Goal: Transaction & Acquisition: Book appointment/travel/reservation

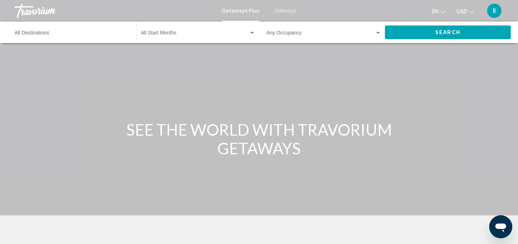
click at [31, 37] on input "Destination All Destinations" at bounding box center [72, 35] width 115 height 6
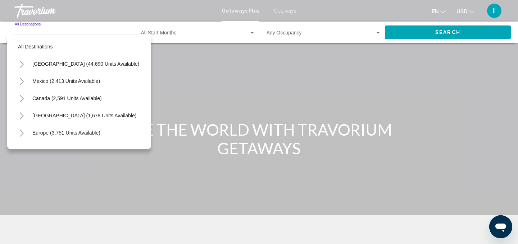
click at [24, 85] on icon "Toggle Mexico (2,413 units available)" at bounding box center [21, 81] width 5 height 7
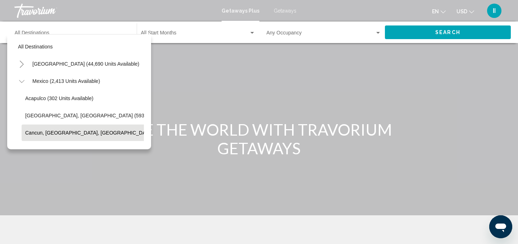
click at [54, 136] on span "Cancun, [GEOGRAPHIC_DATA], [GEOGRAPHIC_DATA] (350 units available)" at bounding box center [112, 133] width 175 height 6
type input "**********"
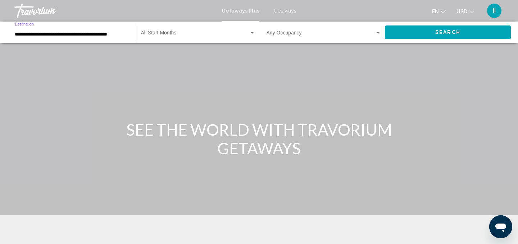
click at [251, 34] on div "Search widget" at bounding box center [252, 33] width 4 height 2
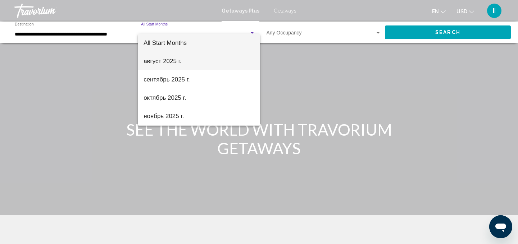
click at [165, 62] on span "август 2025 г." at bounding box center [198, 61] width 111 height 18
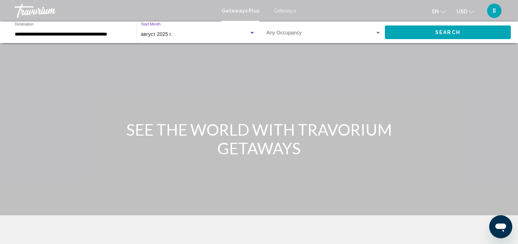
click at [376, 34] on div "Search widget" at bounding box center [378, 33] width 4 height 2
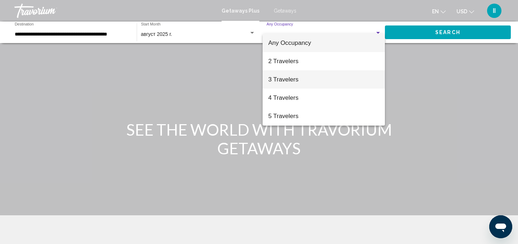
click at [288, 78] on span "3 Travelers" at bounding box center [323, 79] width 111 height 18
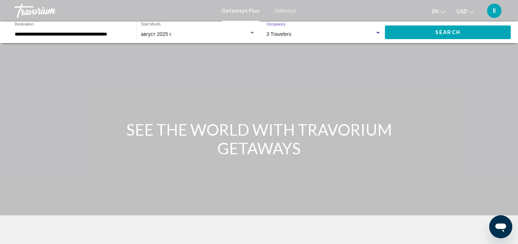
click at [453, 36] on span "Search" at bounding box center [447, 33] width 25 height 6
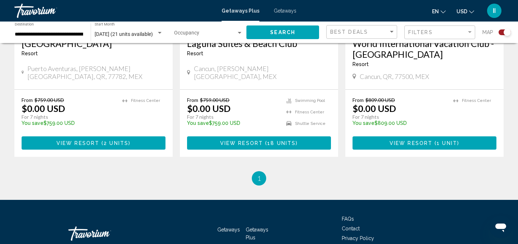
scroll to position [381, 0]
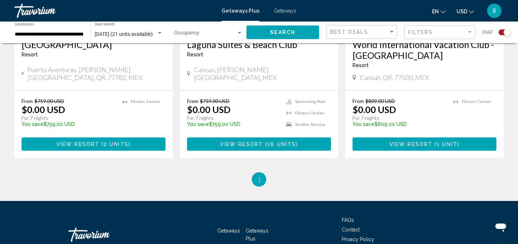
click at [99, 147] on span "View Resort" at bounding box center [77, 145] width 43 height 6
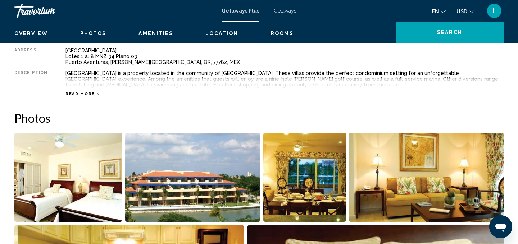
scroll to position [258, 0]
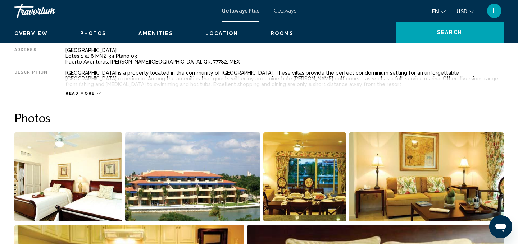
click at [101, 96] on icon "Main content" at bounding box center [99, 94] width 4 height 4
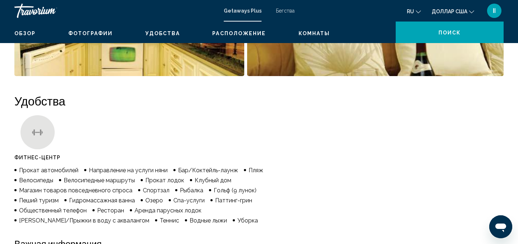
scroll to position [486, 0]
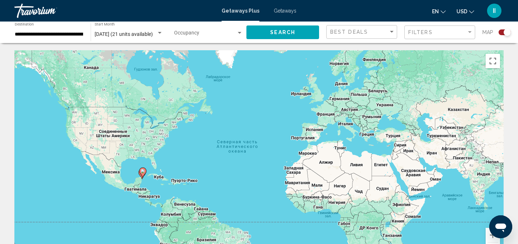
click at [292, 14] on span "Getaways" at bounding box center [285, 11] width 23 height 6
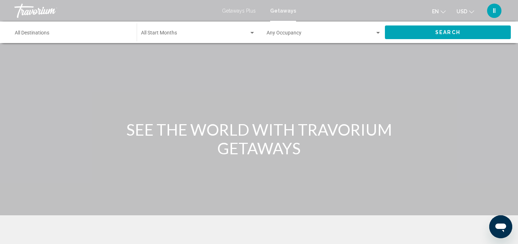
click at [23, 37] on input "Destination All Destinations" at bounding box center [72, 35] width 115 height 6
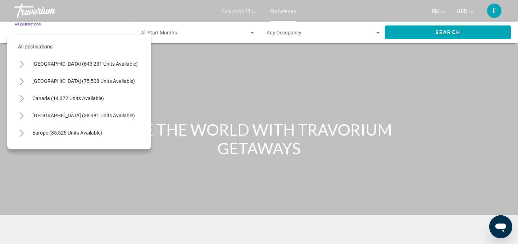
click at [24, 85] on icon "Toggle Mexico (75,508 units available)" at bounding box center [22, 81] width 4 height 7
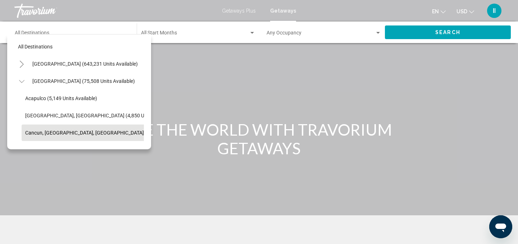
click at [40, 136] on span "Cancun, [GEOGRAPHIC_DATA], [GEOGRAPHIC_DATA] (35,317 units available)" at bounding box center [111, 133] width 173 height 6
type input "**********"
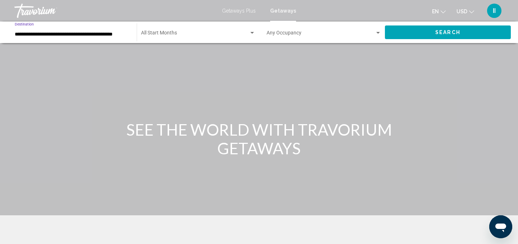
click at [175, 37] on span "Search widget" at bounding box center [195, 35] width 108 height 6
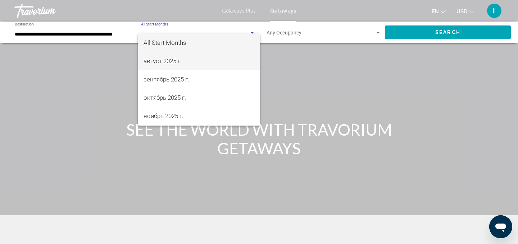
click at [156, 62] on span "август 2025 г." at bounding box center [198, 61] width 111 height 18
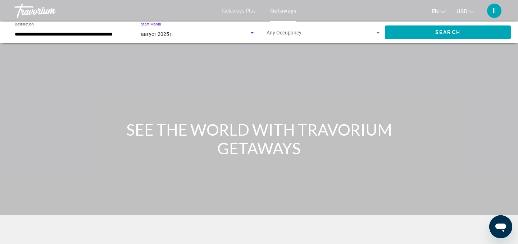
click at [349, 37] on span "Search widget" at bounding box center [320, 35] width 108 height 6
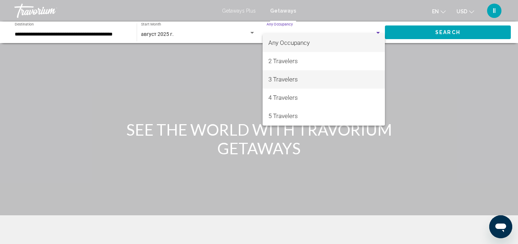
click at [285, 80] on span "3 Travelers" at bounding box center [323, 79] width 111 height 18
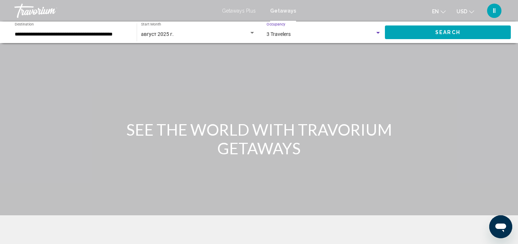
click at [445, 36] on span "Search" at bounding box center [447, 33] width 25 height 6
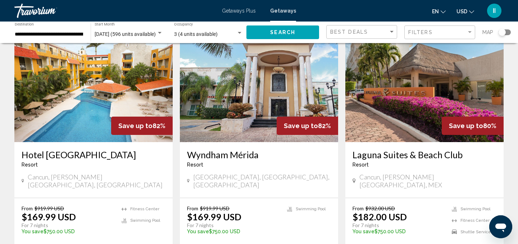
scroll to position [858, 0]
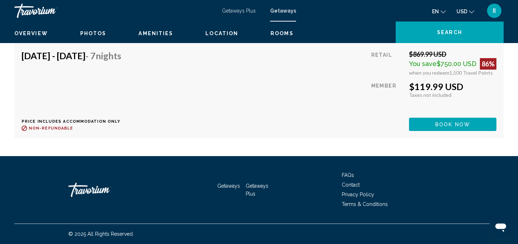
scroll to position [1612, 0]
click at [435, 29] on span "Book now" at bounding box center [452, 26] width 35 height 6
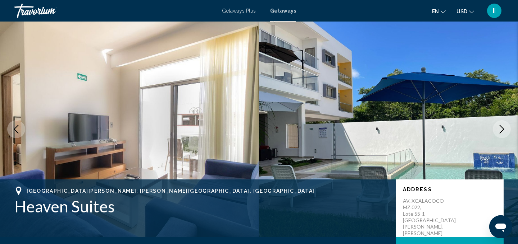
scroll to position [40, 0]
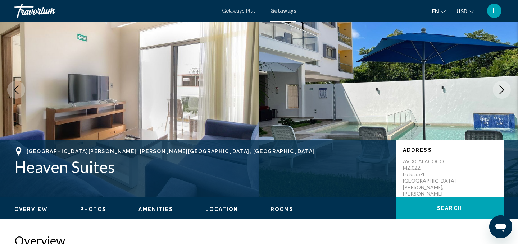
click at [233, 14] on span "Getaways Plus" at bounding box center [239, 11] width 34 height 6
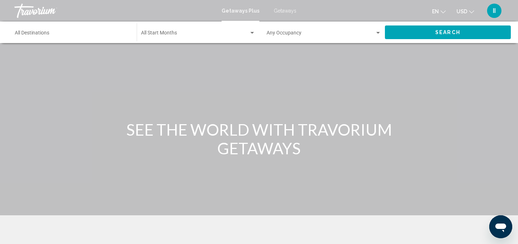
click at [32, 37] on input "Destination All Destinations" at bounding box center [72, 35] width 115 height 6
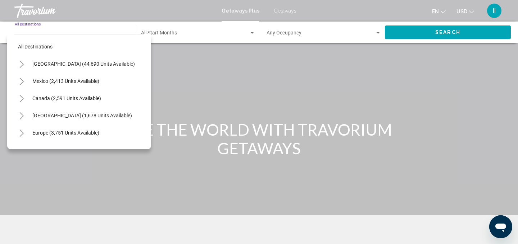
click at [24, 85] on icon "Toggle Mexico (2,413 units available)" at bounding box center [21, 81] width 5 height 7
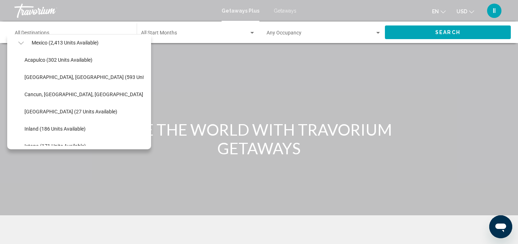
scroll to position [39, 1]
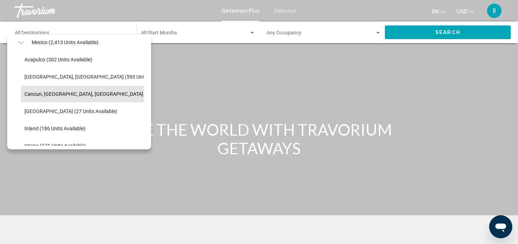
click at [53, 97] on span "Cancun, [GEOGRAPHIC_DATA], [GEOGRAPHIC_DATA] (350 units available)" at bounding box center [107, 94] width 166 height 6
type input "**********"
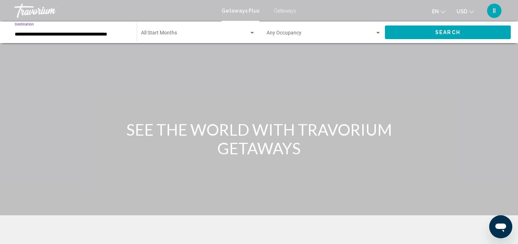
click at [252, 36] on div "Search widget" at bounding box center [252, 33] width 6 height 6
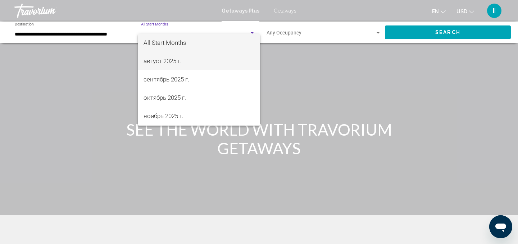
click at [188, 60] on span "август 2025 г." at bounding box center [198, 61] width 111 height 18
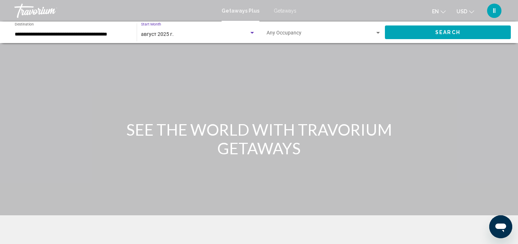
click at [321, 37] on span "Search widget" at bounding box center [320, 35] width 108 height 6
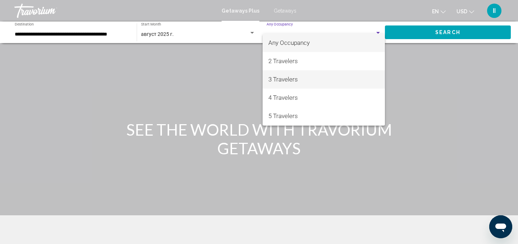
click at [298, 77] on span "3 Travelers" at bounding box center [323, 79] width 111 height 18
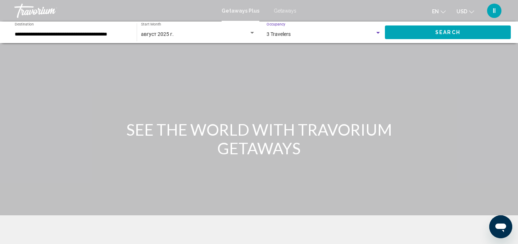
click at [465, 38] on button "Search" at bounding box center [448, 32] width 126 height 13
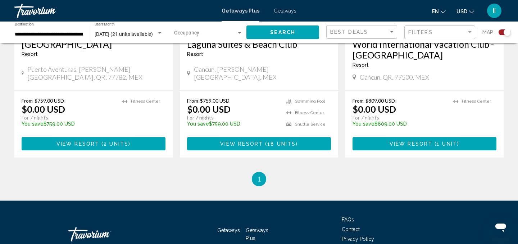
scroll to position [381, 0]
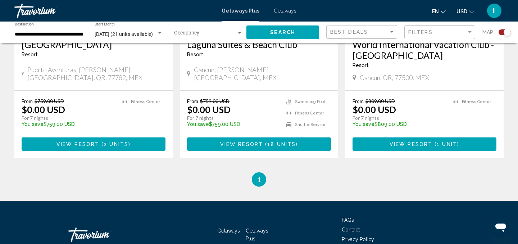
click at [83, 147] on span "View Resort" at bounding box center [77, 145] width 43 height 6
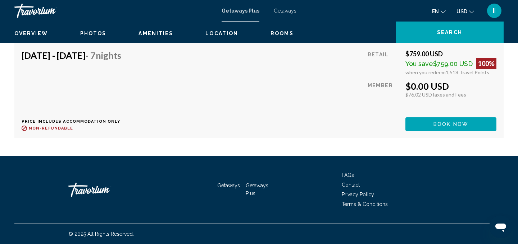
scroll to position [1554, 0]
click at [441, 128] on span "Book now" at bounding box center [450, 125] width 35 height 6
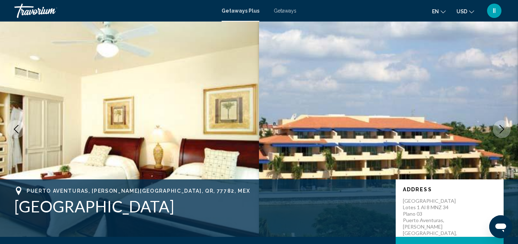
scroll to position [40, 0]
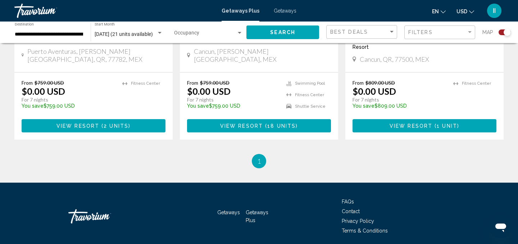
scroll to position [406, 0]
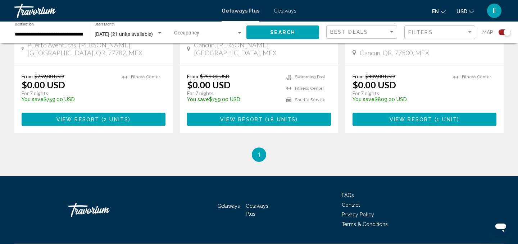
click at [258, 123] on span "View Resort" at bounding box center [241, 120] width 43 height 6
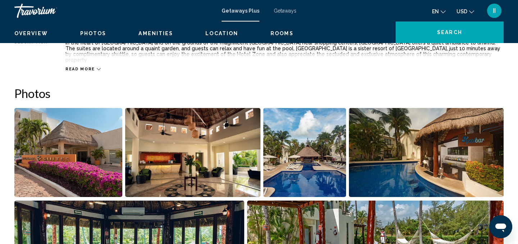
scroll to position [299, 0]
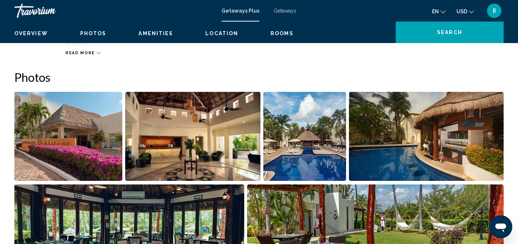
click at [101, 55] on icon "Main content" at bounding box center [99, 53] width 4 height 4
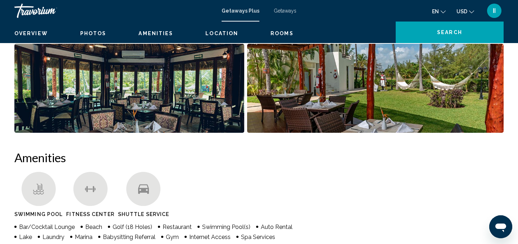
scroll to position [383, 0]
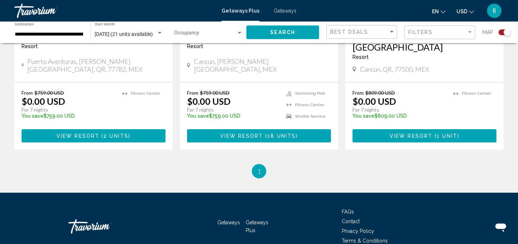
scroll to position [404, 0]
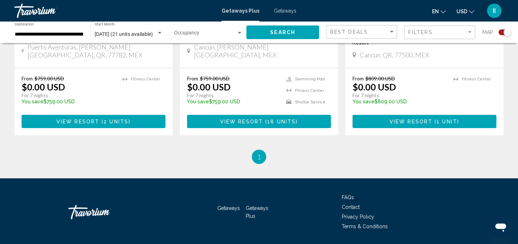
click at [433, 125] on span "Main content" at bounding box center [433, 122] width 2 height 6
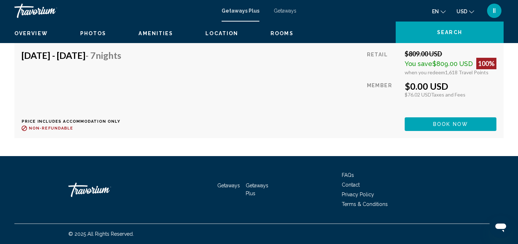
scroll to position [1486, 0]
click at [433, 128] on span "Book now" at bounding box center [450, 125] width 35 height 6
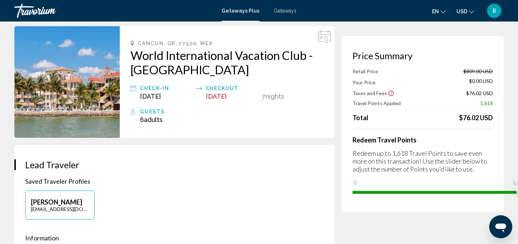
scroll to position [27, 0]
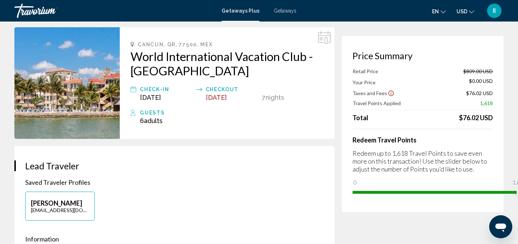
click at [493, 14] on span "II" at bounding box center [494, 10] width 3 height 7
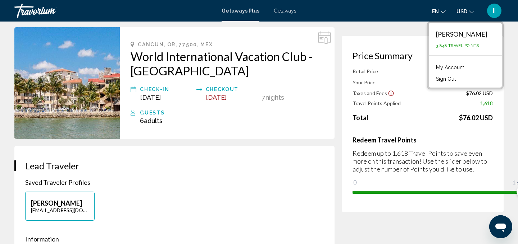
click at [445, 72] on link "My Account" at bounding box center [449, 67] width 35 height 9
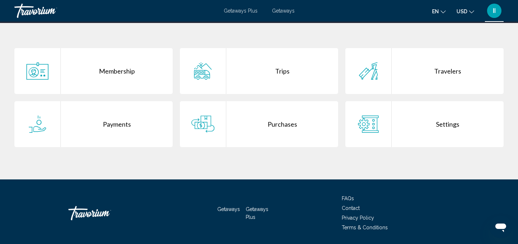
scroll to position [136, 0]
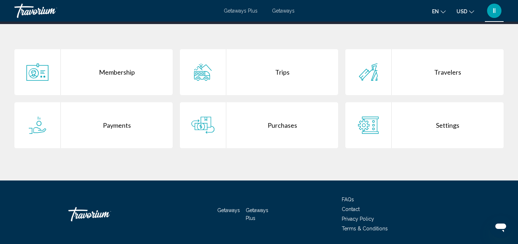
click at [288, 95] on div "Trips" at bounding box center [282, 72] width 112 height 46
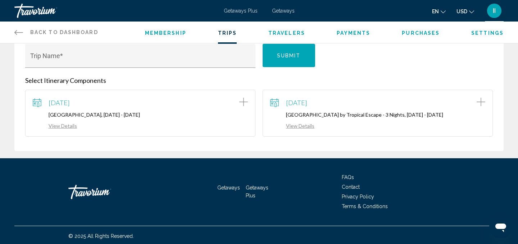
scroll to position [96, 0]
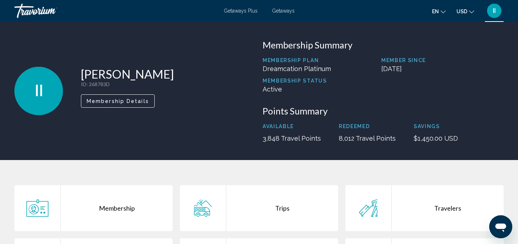
click at [233, 14] on span "Getaways Plus" at bounding box center [241, 11] width 34 height 6
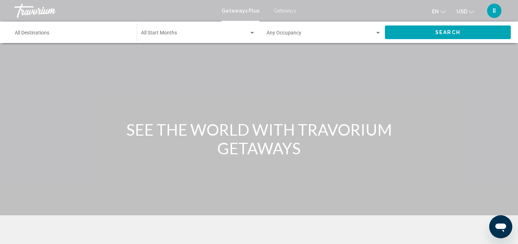
click at [31, 37] on input "Destination All Destinations" at bounding box center [72, 35] width 115 height 6
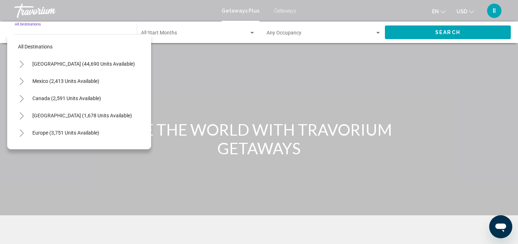
click at [24, 68] on icon "Toggle United States (44,690 units available)" at bounding box center [21, 64] width 5 height 7
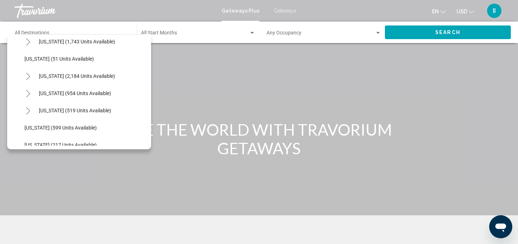
scroll to position [542, 1]
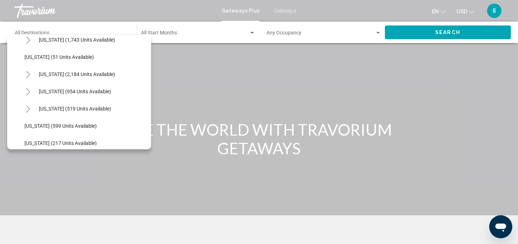
click at [31, 113] on icon "Toggle Texas (519 units available)" at bounding box center [28, 109] width 5 height 7
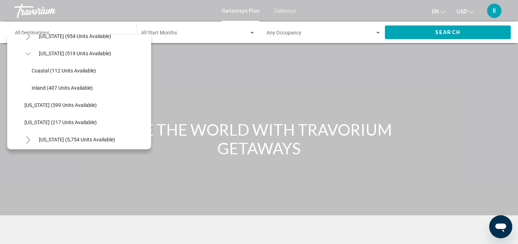
scroll to position [598, 1]
click at [53, 55] on span "[US_STATE] (519 units available)" at bounding box center [75, 53] width 72 height 6
type input "**********"
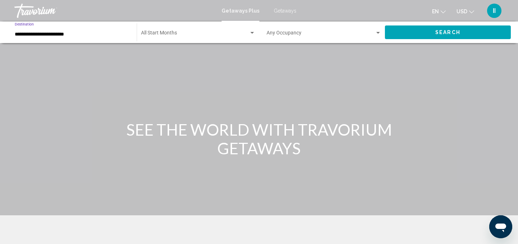
click at [147, 37] on span "Search widget" at bounding box center [195, 35] width 108 height 6
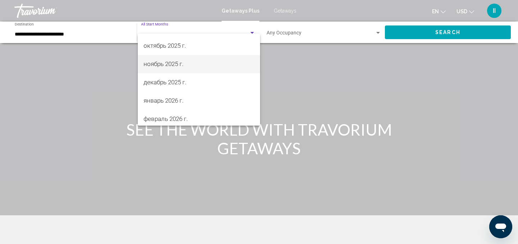
scroll to position [55, 0]
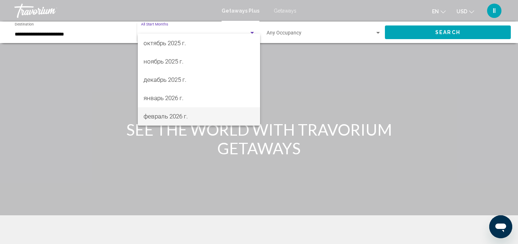
click at [164, 116] on span "февраль 2026 г." at bounding box center [198, 116] width 111 height 18
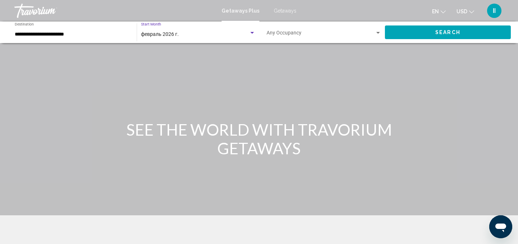
click at [436, 36] on span "Search" at bounding box center [447, 33] width 25 height 6
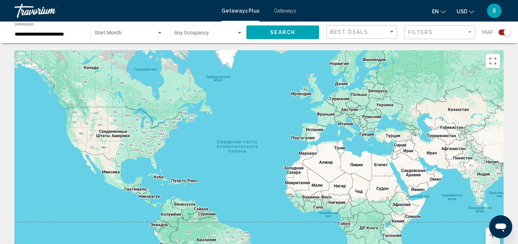
click at [238, 34] on div "Search widget" at bounding box center [240, 33] width 4 height 2
click at [159, 42] on div at bounding box center [259, 122] width 518 height 244
click at [159, 34] on div "Search widget" at bounding box center [160, 33] width 4 height 2
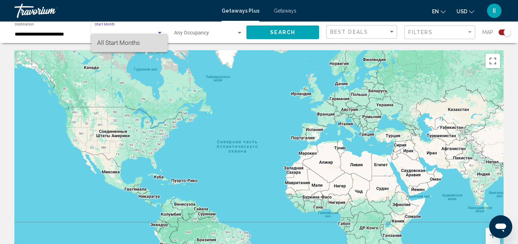
click at [133, 41] on span "All Start Months" at bounding box center [118, 42] width 43 height 7
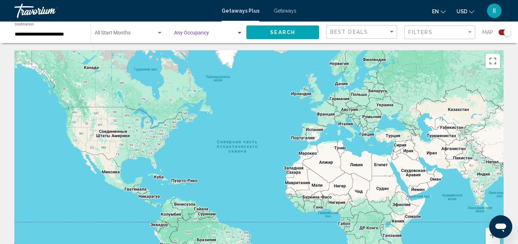
click at [238, 34] on div "Search widget" at bounding box center [240, 33] width 4 height 2
click at [56, 42] on div at bounding box center [259, 122] width 518 height 244
click at [293, 13] on span "Getaways" at bounding box center [285, 11] width 23 height 6
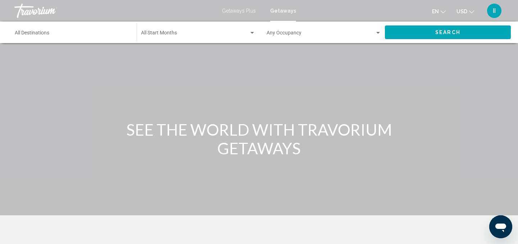
click at [50, 37] on input "Destination All Destinations" at bounding box center [72, 35] width 115 height 6
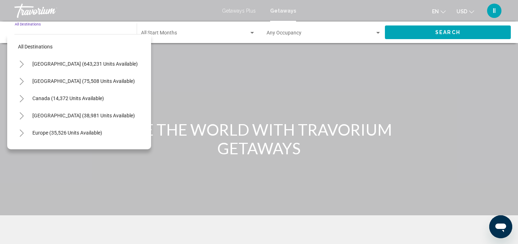
click at [24, 68] on icon "Toggle United States (643,231 units available)" at bounding box center [21, 64] width 5 height 7
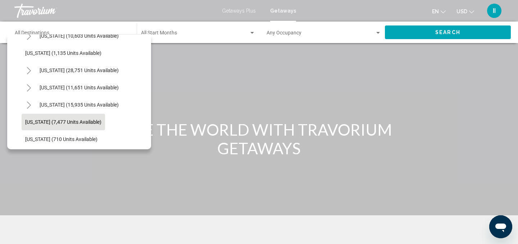
scroll to position [598, 0]
click at [31, 108] on icon "Toggle Texas (15,935 units available)" at bounding box center [29, 104] width 4 height 7
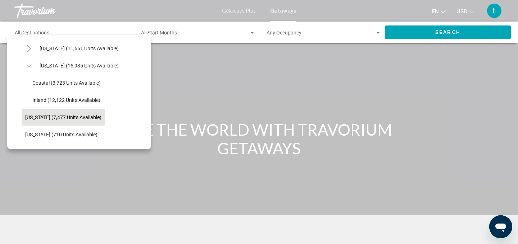
scroll to position [635, 0]
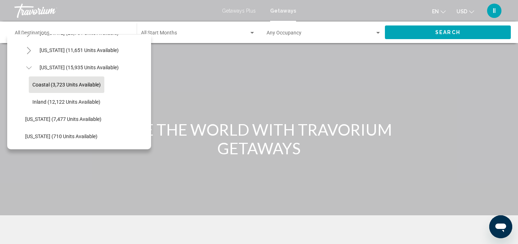
click at [51, 88] on span "Coastal (3,723 units available)" at bounding box center [66, 85] width 68 height 6
type input "**********"
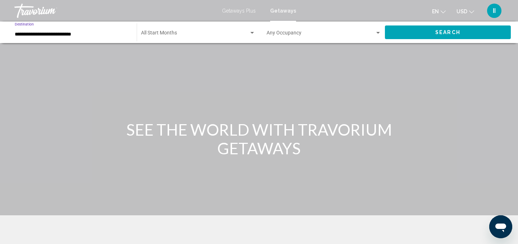
click at [251, 34] on div "Search widget" at bounding box center [252, 33] width 4 height 2
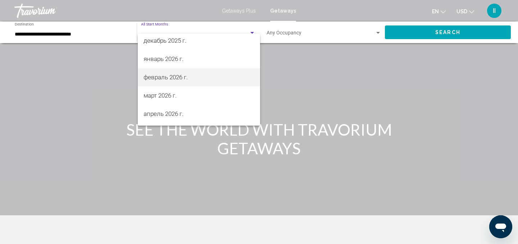
scroll to position [96, 0]
click at [161, 75] on span "февраль 2026 г." at bounding box center [198, 75] width 111 height 18
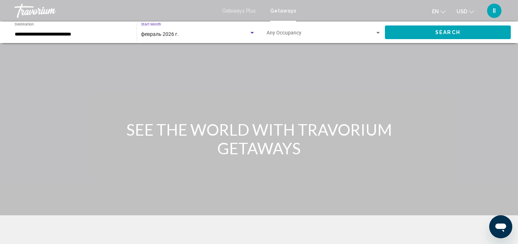
click at [376, 34] on div "Search widget" at bounding box center [378, 33] width 4 height 2
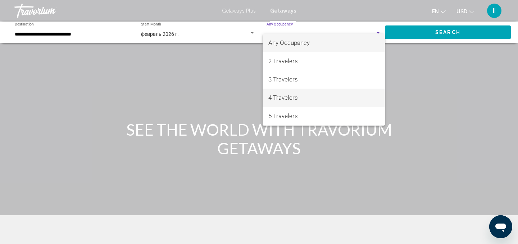
click at [296, 97] on span "4 Travelers" at bounding box center [323, 98] width 111 height 18
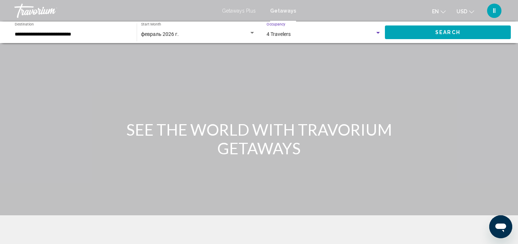
click at [455, 36] on span "Search" at bounding box center [447, 33] width 25 height 6
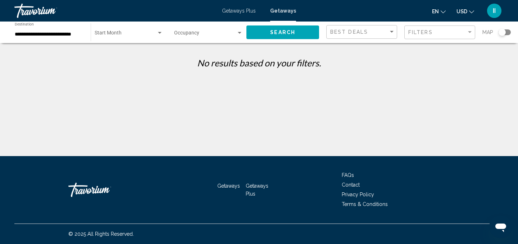
click at [158, 34] on div "Search widget" at bounding box center [160, 33] width 4 height 2
click at [123, 45] on span "All Start Months" at bounding box center [118, 42] width 43 height 7
click at [159, 34] on div "Search widget" at bounding box center [160, 33] width 4 height 2
click at [40, 45] on div at bounding box center [259, 122] width 518 height 244
click at [40, 37] on input "**********" at bounding box center [49, 35] width 69 height 6
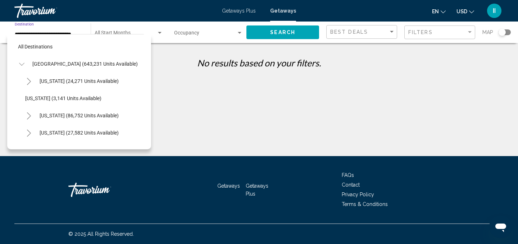
scroll to position [624, 0]
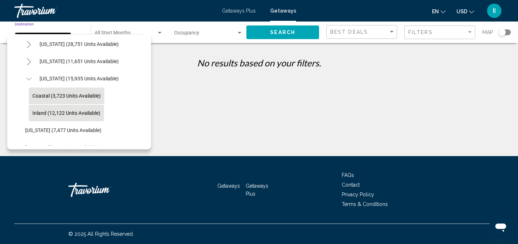
click at [42, 116] on span "Inland (12,122 units available)" at bounding box center [66, 113] width 68 height 6
type input "**********"
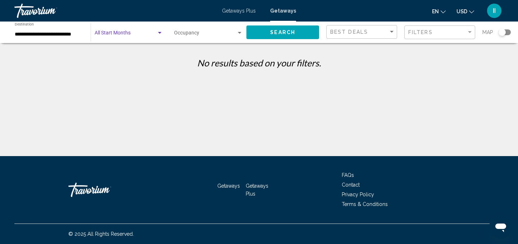
click at [158, 34] on div "Search widget" at bounding box center [160, 33] width 4 height 2
click at [235, 42] on div at bounding box center [259, 122] width 518 height 244
click at [235, 14] on span "Getaways Plus" at bounding box center [239, 11] width 34 height 6
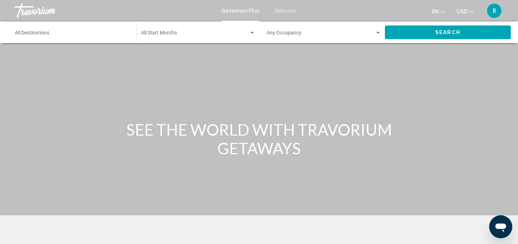
click at [38, 37] on input "Destination All Destinations" at bounding box center [72, 35] width 115 height 6
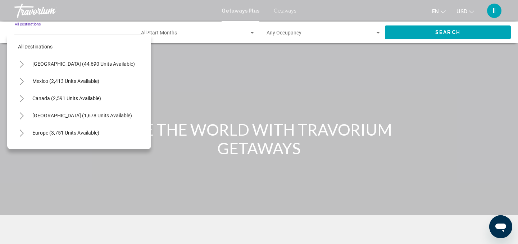
click at [24, 68] on icon "Toggle United States (44,690 units available)" at bounding box center [21, 64] width 5 height 7
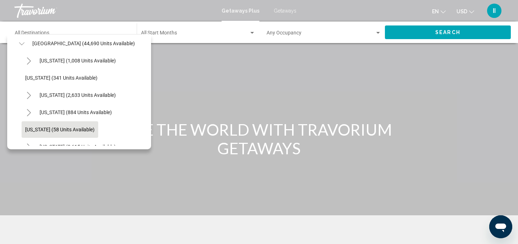
scroll to position [19, 0]
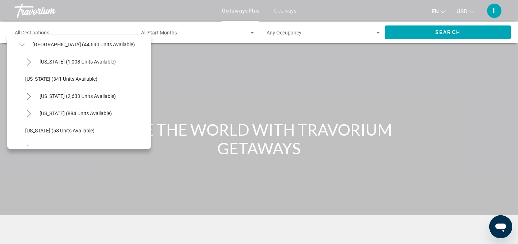
click at [31, 152] on icon "Toggle Florida (8,615 units available)" at bounding box center [29, 148] width 4 height 7
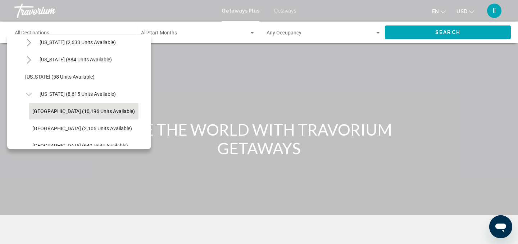
click at [77, 114] on span "[GEOGRAPHIC_DATA] (10,196 units available)" at bounding box center [83, 112] width 102 height 6
type input "**********"
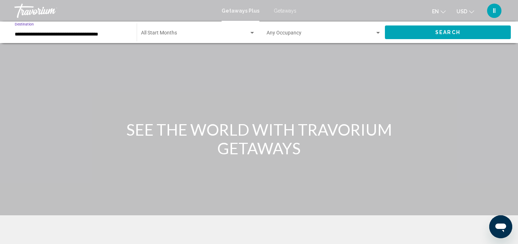
click at [250, 34] on div "Search widget" at bounding box center [252, 33] width 4 height 2
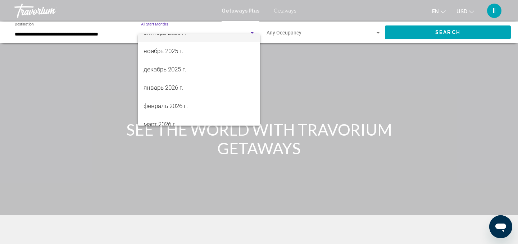
scroll to position [68, 0]
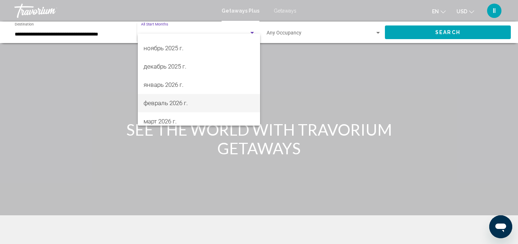
click at [176, 101] on span "февраль 2026 г." at bounding box center [198, 103] width 111 height 18
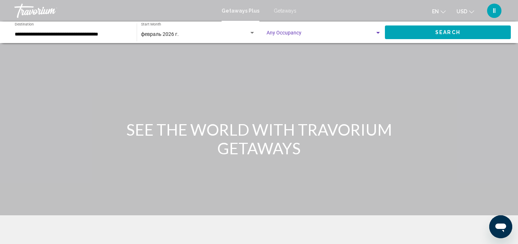
click at [376, 34] on div "Search widget" at bounding box center [378, 33] width 4 height 2
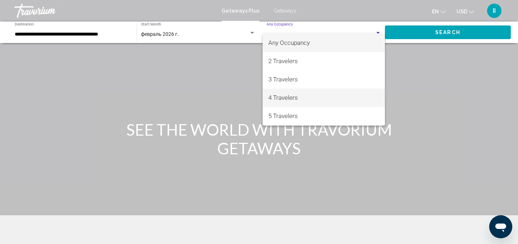
click at [304, 97] on span "4 Travelers" at bounding box center [323, 98] width 111 height 18
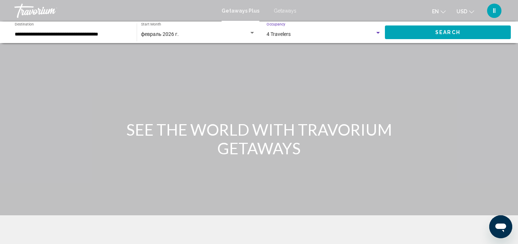
click at [457, 36] on span "Search" at bounding box center [447, 33] width 25 height 6
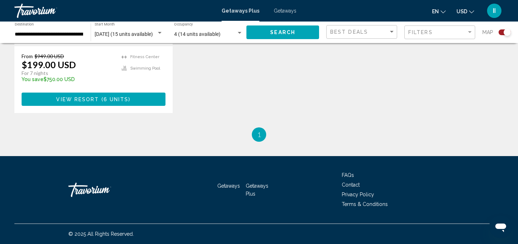
scroll to position [1030, 0]
click at [111, 102] on span "6 units" at bounding box center [116, 100] width 25 height 6
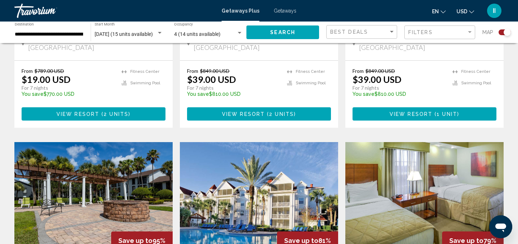
scroll to position [421, 0]
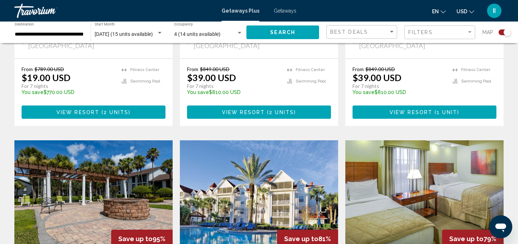
click at [260, 115] on span "View Resort" at bounding box center [243, 113] width 43 height 6
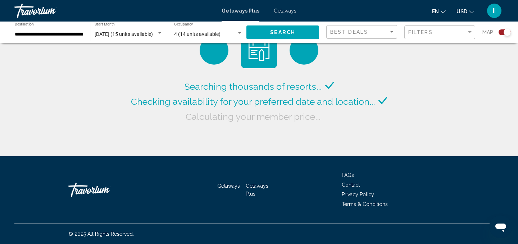
click at [284, 14] on span "Getaways" at bounding box center [285, 11] width 23 height 6
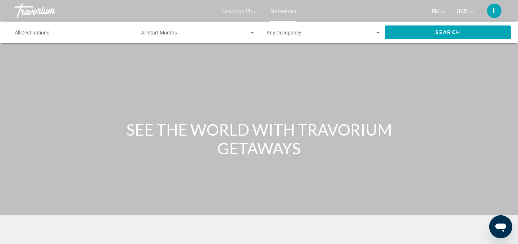
click at [49, 37] on input "Destination All Destinations" at bounding box center [72, 35] width 115 height 6
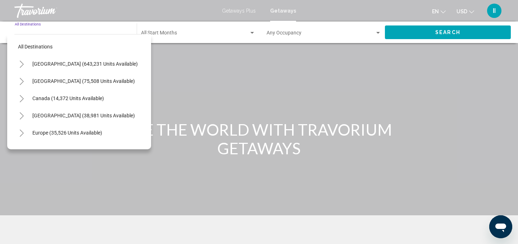
click at [24, 68] on icon "Toggle United States (643,231 units available)" at bounding box center [21, 64] width 5 height 7
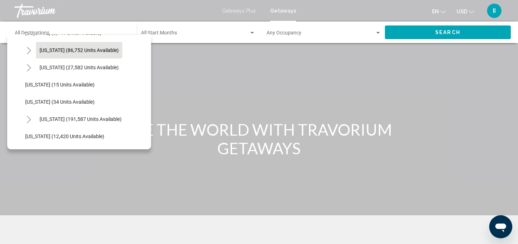
scroll to position [67, 0]
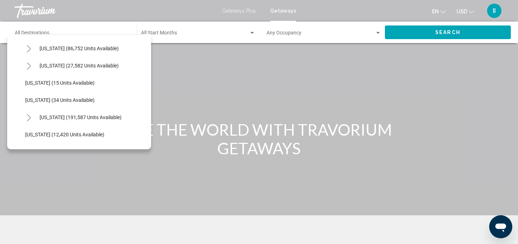
click at [31, 122] on icon "Toggle Florida (191,587 units available)" at bounding box center [29, 117] width 4 height 7
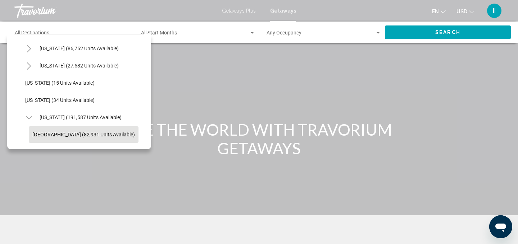
click at [46, 138] on span "[GEOGRAPHIC_DATA] (82,931 units available)" at bounding box center [83, 135] width 102 height 6
type input "**********"
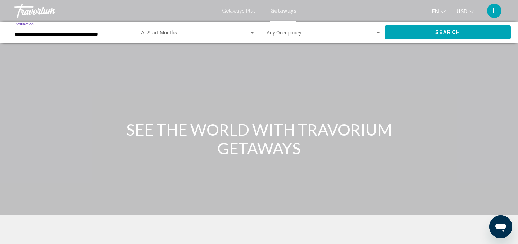
click at [251, 34] on div "Search widget" at bounding box center [252, 33] width 4 height 2
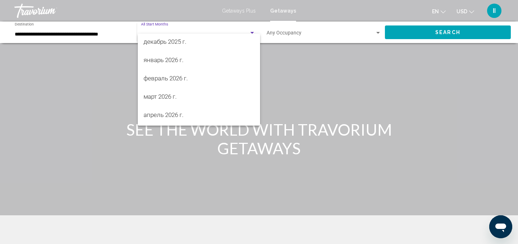
scroll to position [95, 0]
click at [172, 78] on span "февраль 2026 г." at bounding box center [198, 77] width 111 height 18
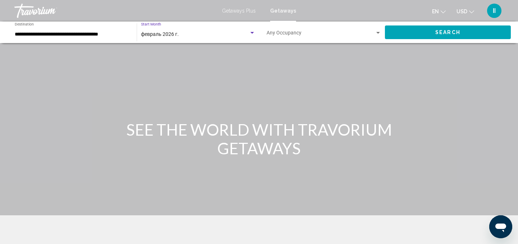
click at [376, 34] on div "Search widget" at bounding box center [378, 33] width 4 height 2
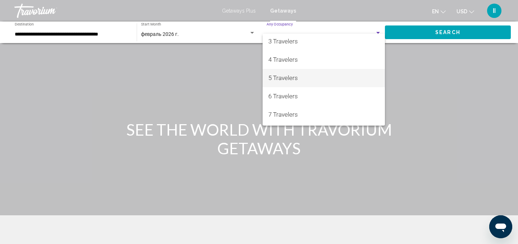
scroll to position [40, 0]
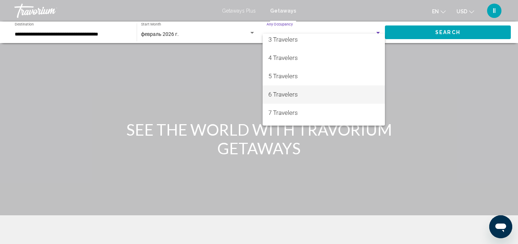
click at [288, 95] on span "6 Travelers" at bounding box center [323, 95] width 111 height 18
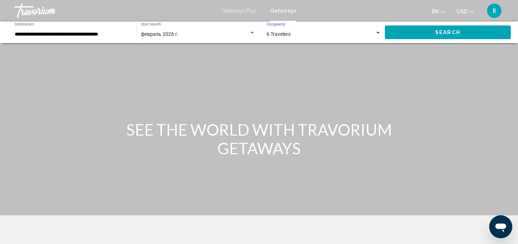
click at [440, 36] on span "Search" at bounding box center [447, 33] width 25 height 6
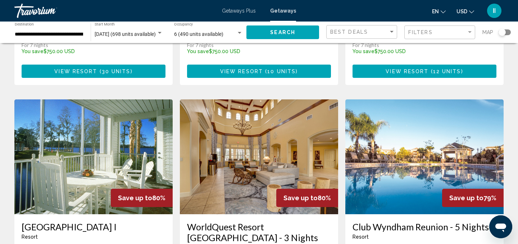
scroll to position [246, 0]
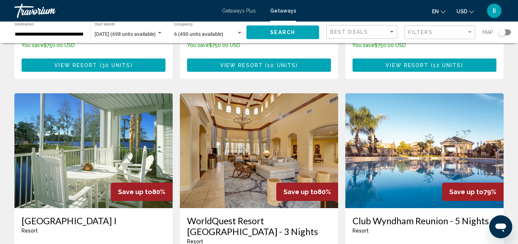
click at [109, 68] on span "30 units" at bounding box center [116, 66] width 29 height 6
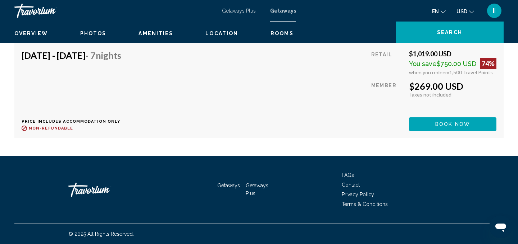
scroll to position [2961, 0]
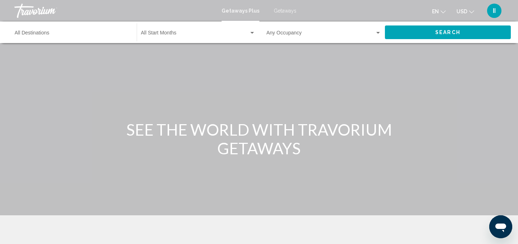
click at [289, 14] on span "Getaways" at bounding box center [285, 11] width 23 height 6
click at [28, 37] on div "Destination All Destinations" at bounding box center [72, 33] width 115 height 20
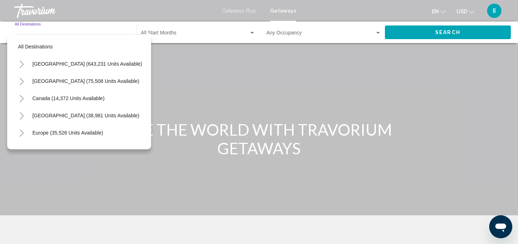
click at [24, 85] on icon "Toggle Mexico (75,508 units available)" at bounding box center [22, 81] width 4 height 7
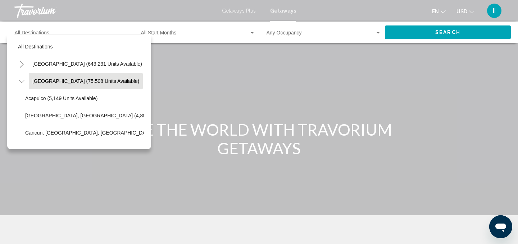
click at [61, 84] on span "[GEOGRAPHIC_DATA] (75,508 units available)" at bounding box center [85, 81] width 107 height 6
type input "**********"
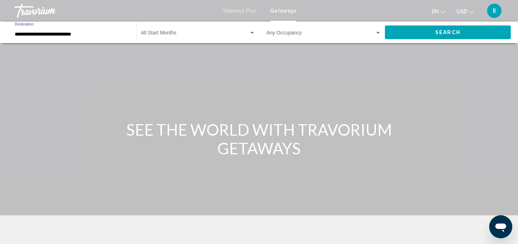
click at [375, 36] on div "Search widget" at bounding box center [378, 33] width 6 height 6
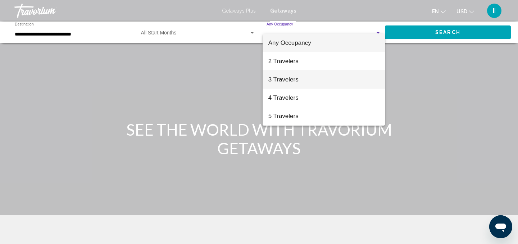
click at [300, 78] on span "3 Travelers" at bounding box center [323, 79] width 111 height 18
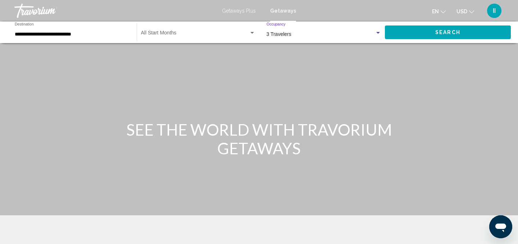
click at [252, 36] on div "Search widget" at bounding box center [252, 33] width 6 height 6
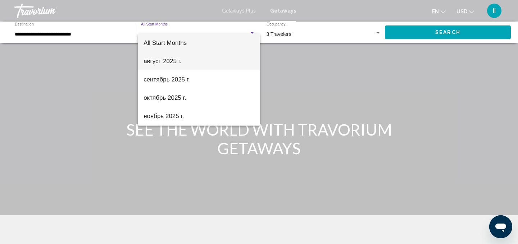
click at [184, 63] on span "август 2025 г." at bounding box center [198, 61] width 111 height 18
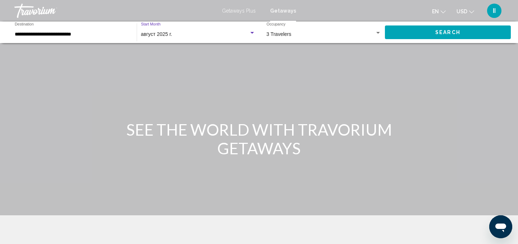
click at [460, 36] on span "Search" at bounding box center [447, 33] width 25 height 6
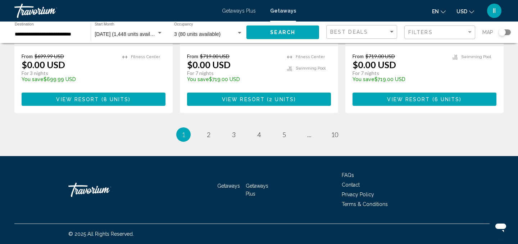
scroll to position [1196, 0]
click at [252, 102] on span "View Resort" at bounding box center [243, 100] width 43 height 6
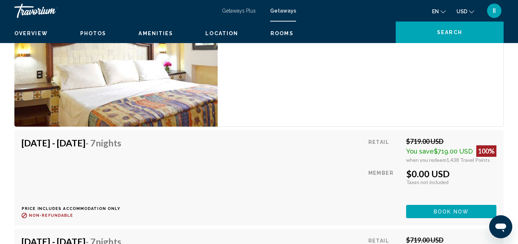
scroll to position [1262, 0]
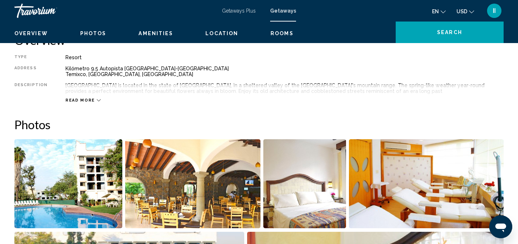
scroll to position [239, 0]
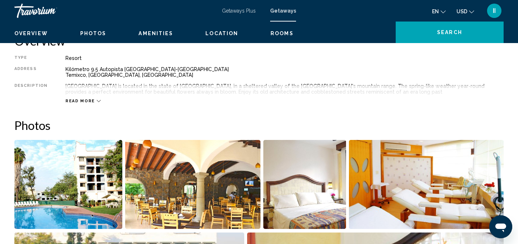
click at [101, 102] on icon "Main content" at bounding box center [99, 101] width 4 height 2
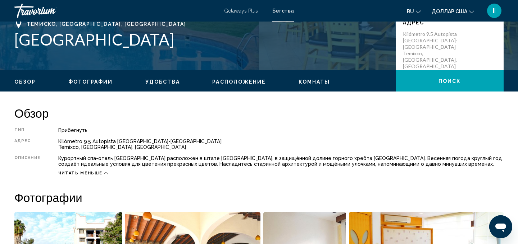
scroll to position [0, 0]
